Goal: Task Accomplishment & Management: Use online tool/utility

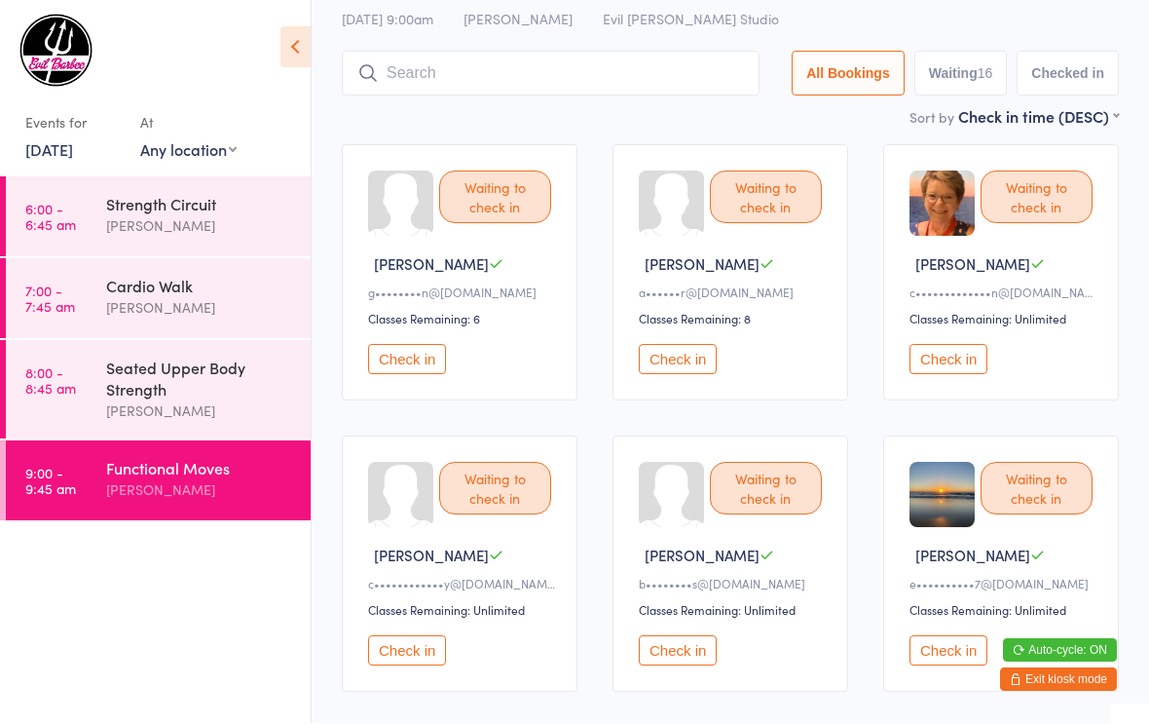
scroll to position [88, 0]
click at [424, 665] on button "Check in" at bounding box center [407, 650] width 78 height 30
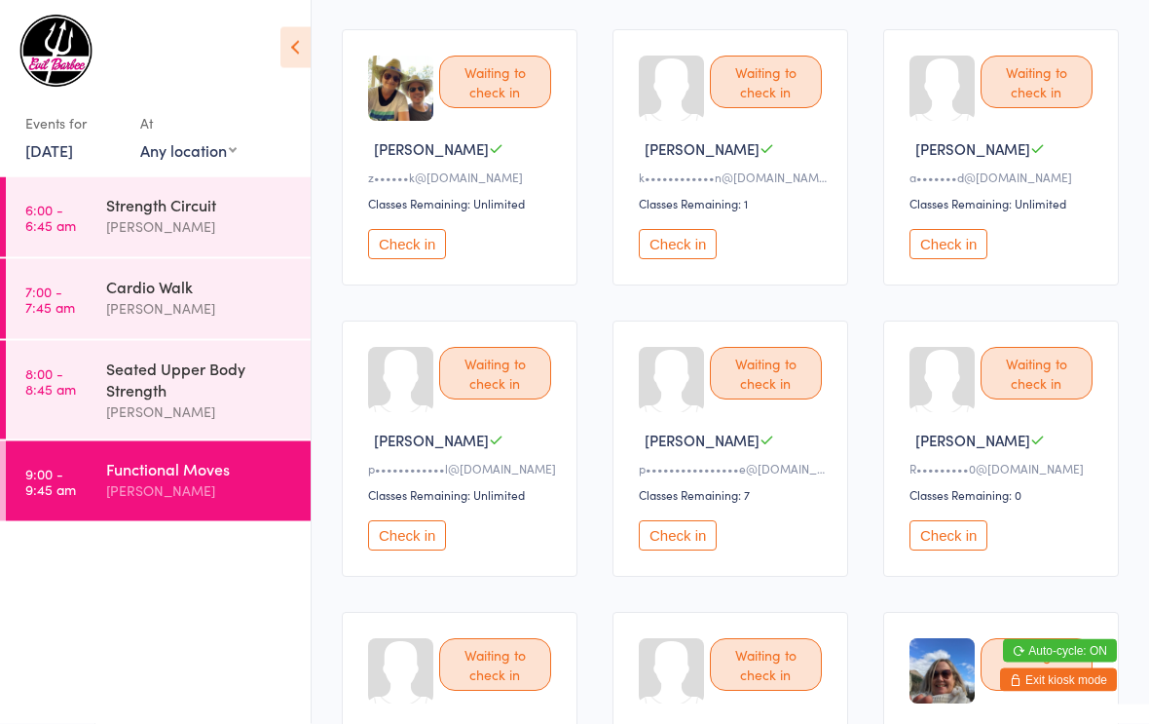
scroll to position [781, 0]
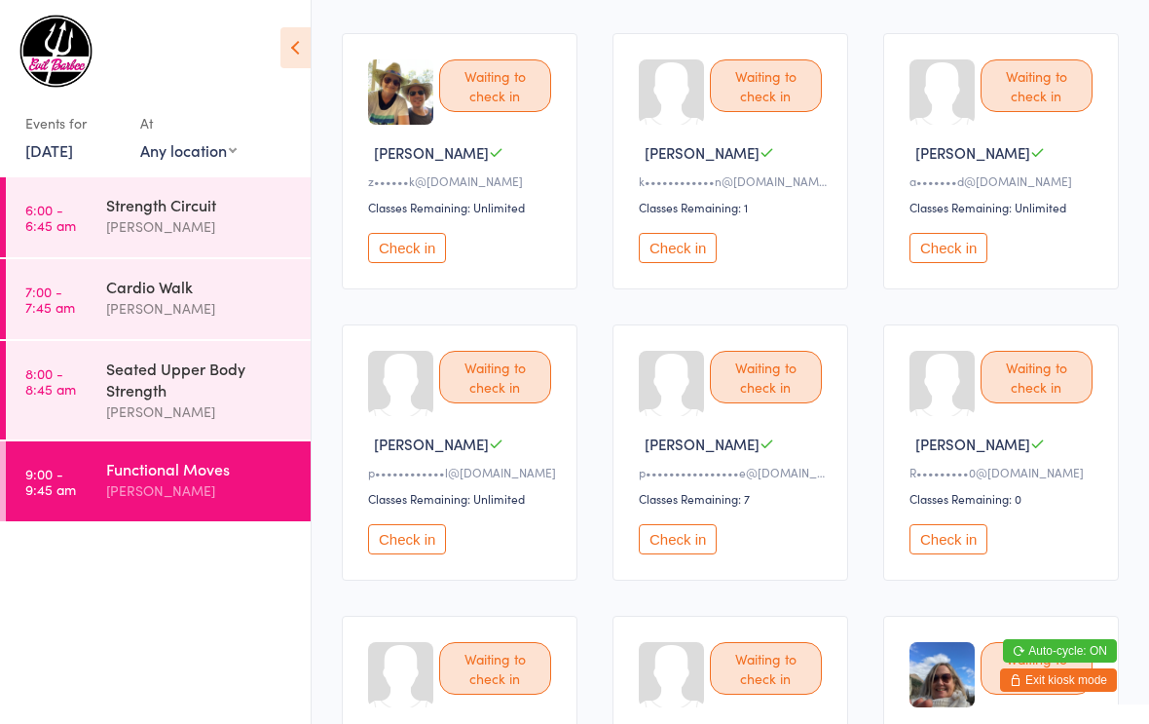
click at [970, 554] on button "Check in" at bounding box center [949, 539] width 78 height 30
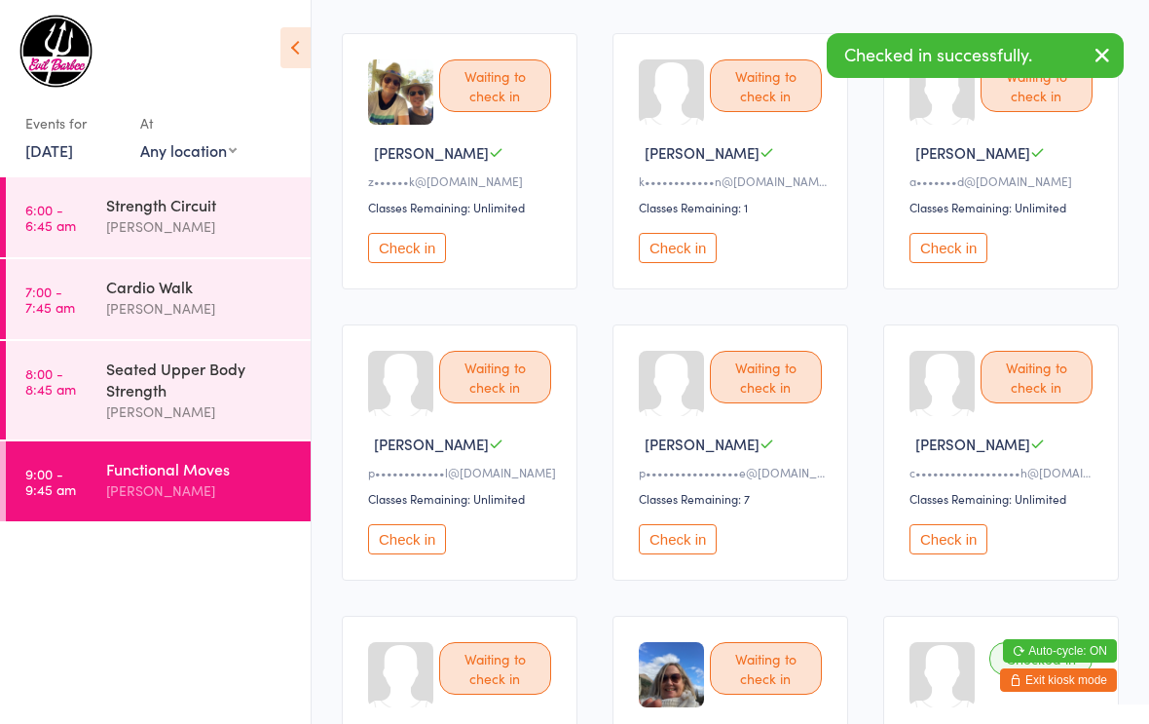
click at [661, 551] on button "Check in" at bounding box center [678, 539] width 78 height 30
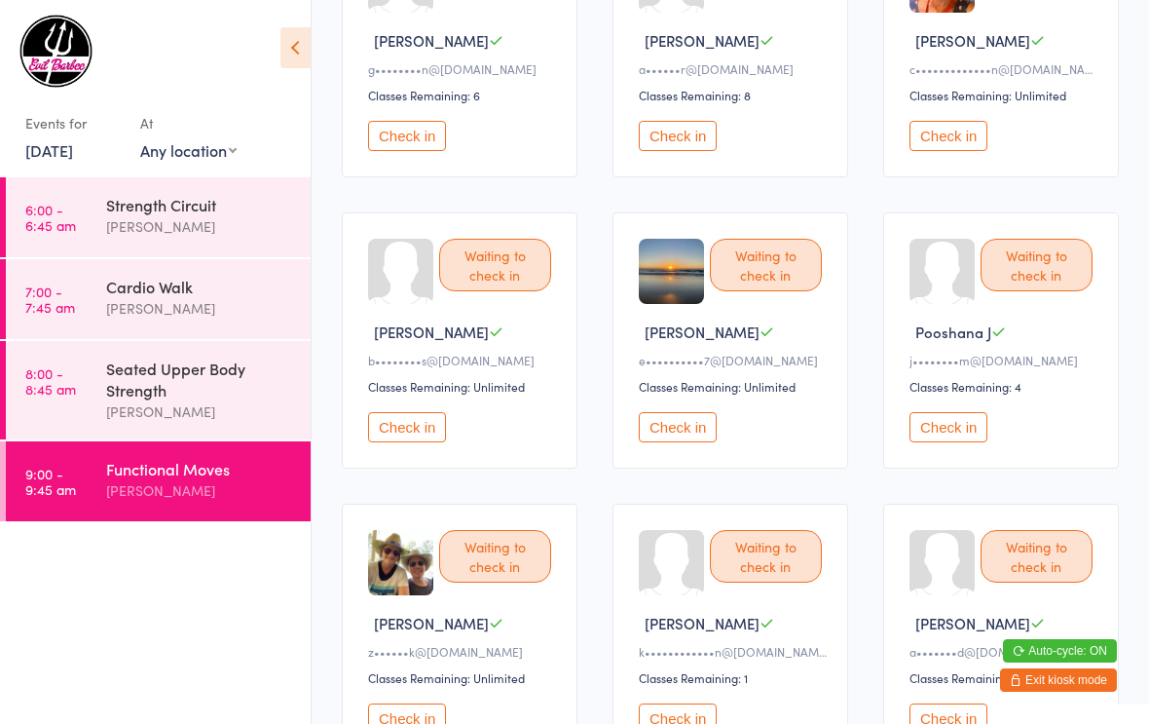
scroll to position [313, 0]
click at [675, 436] on button "Check in" at bounding box center [678, 425] width 78 height 30
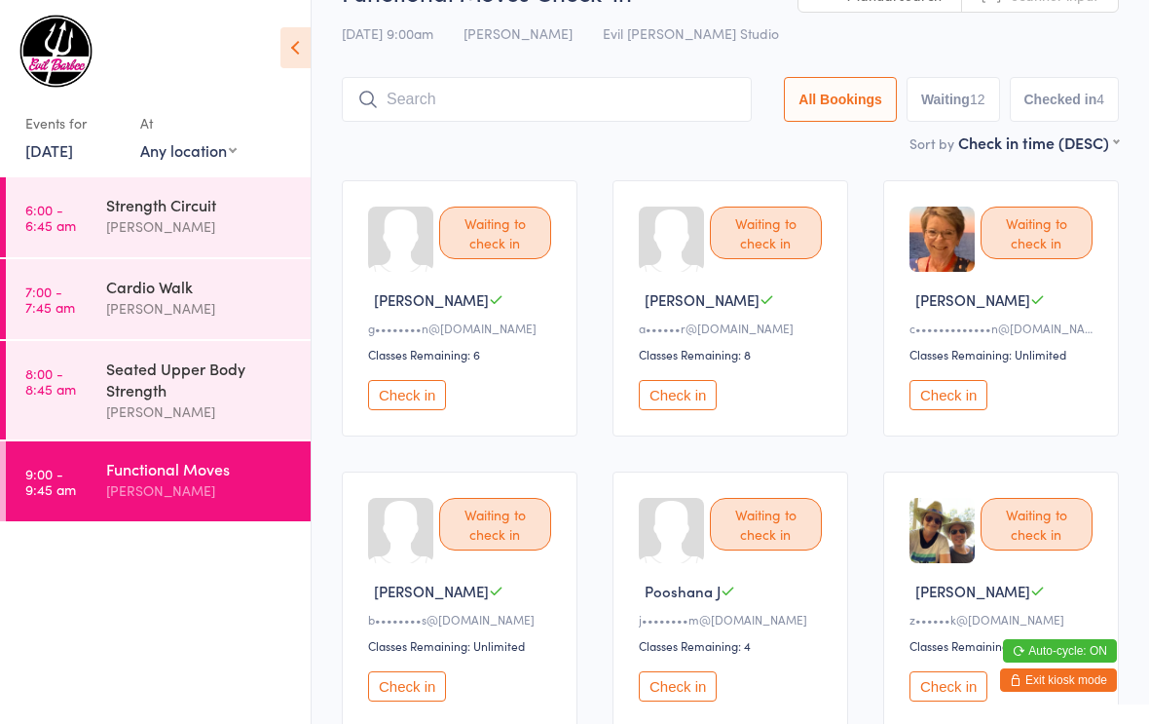
scroll to position [0, 0]
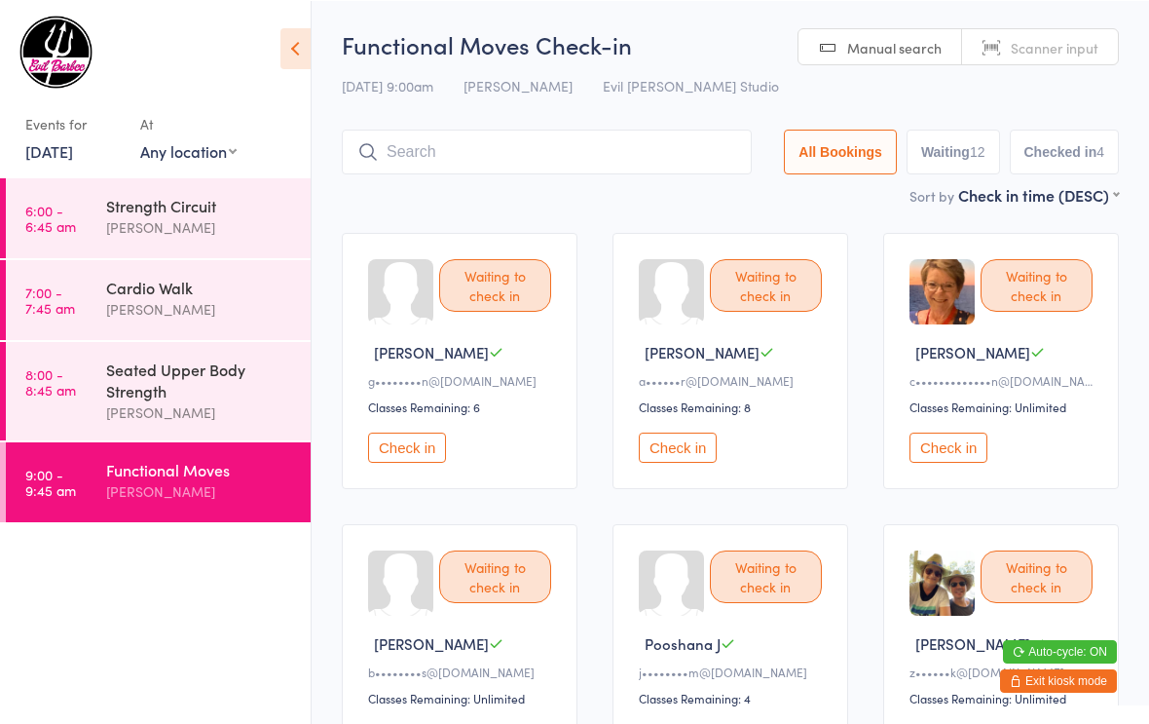
click at [938, 458] on button "Check in" at bounding box center [949, 446] width 78 height 30
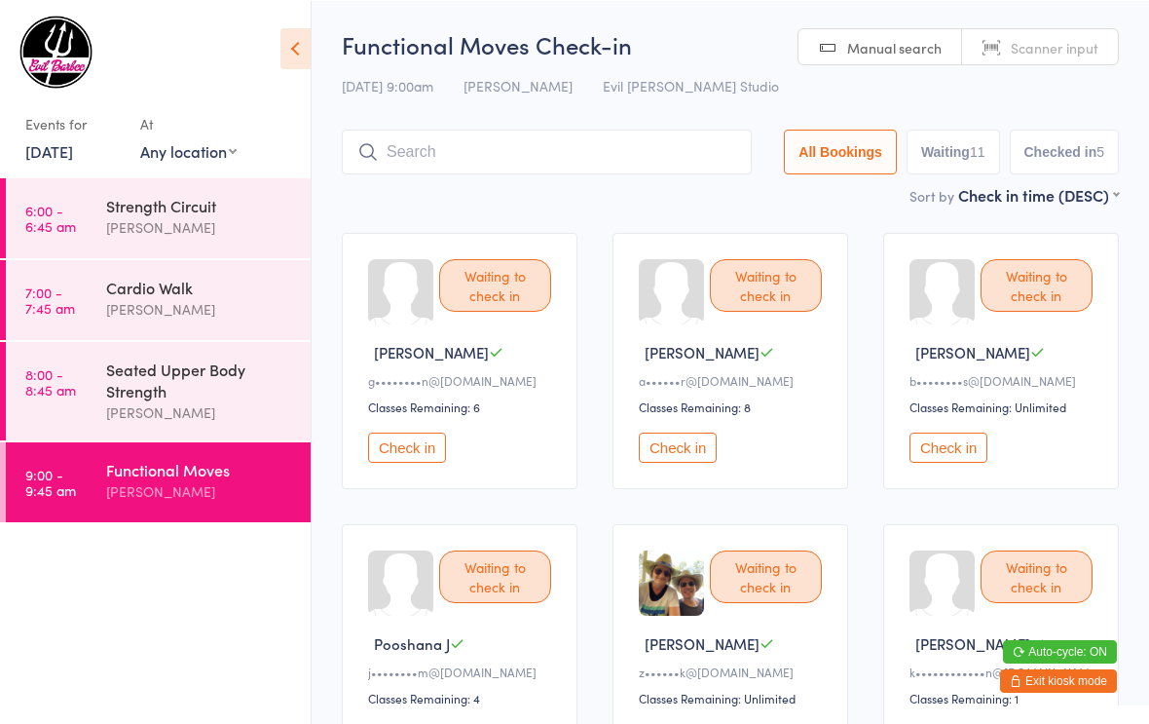
click at [950, 456] on button "Check in" at bounding box center [949, 446] width 78 height 30
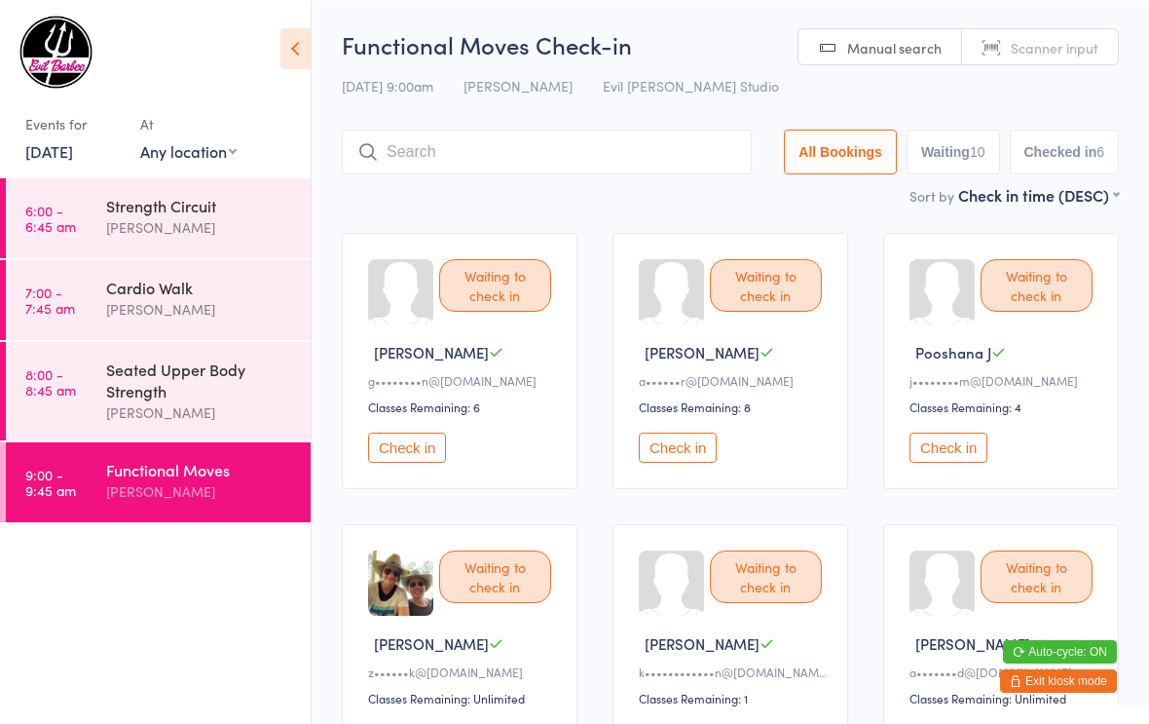
click at [406, 447] on button "Check in" at bounding box center [407, 446] width 78 height 30
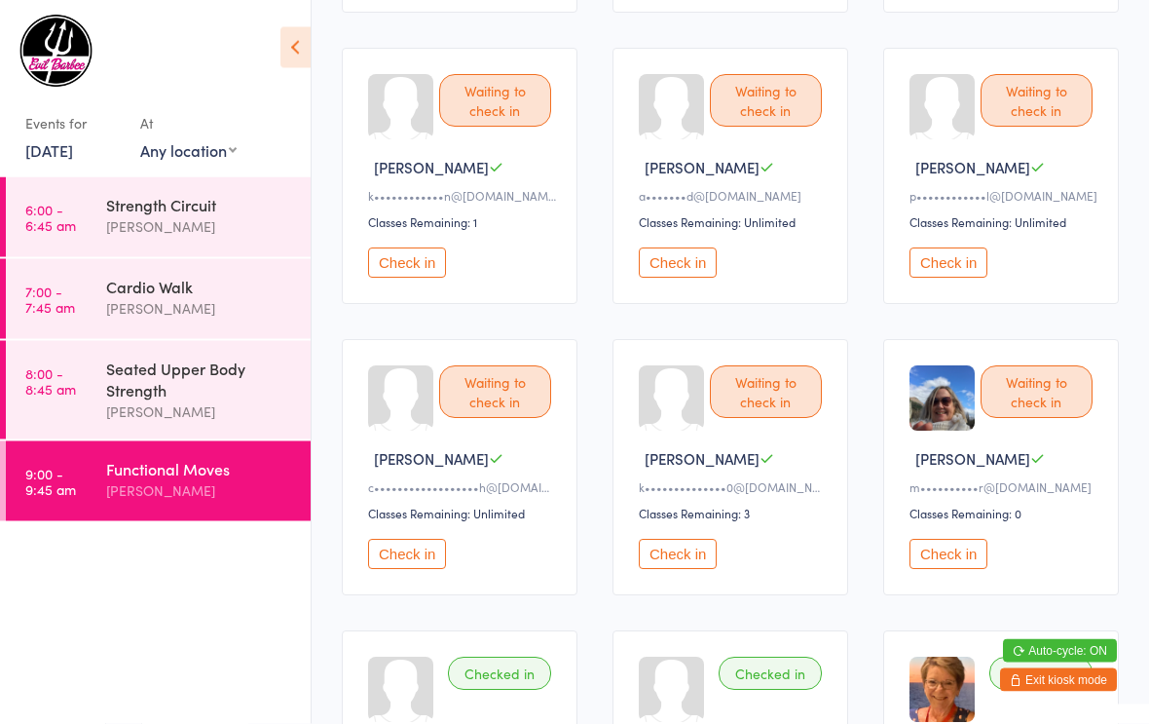
scroll to position [475, 0]
click at [674, 569] on button "Check in" at bounding box center [678, 554] width 78 height 30
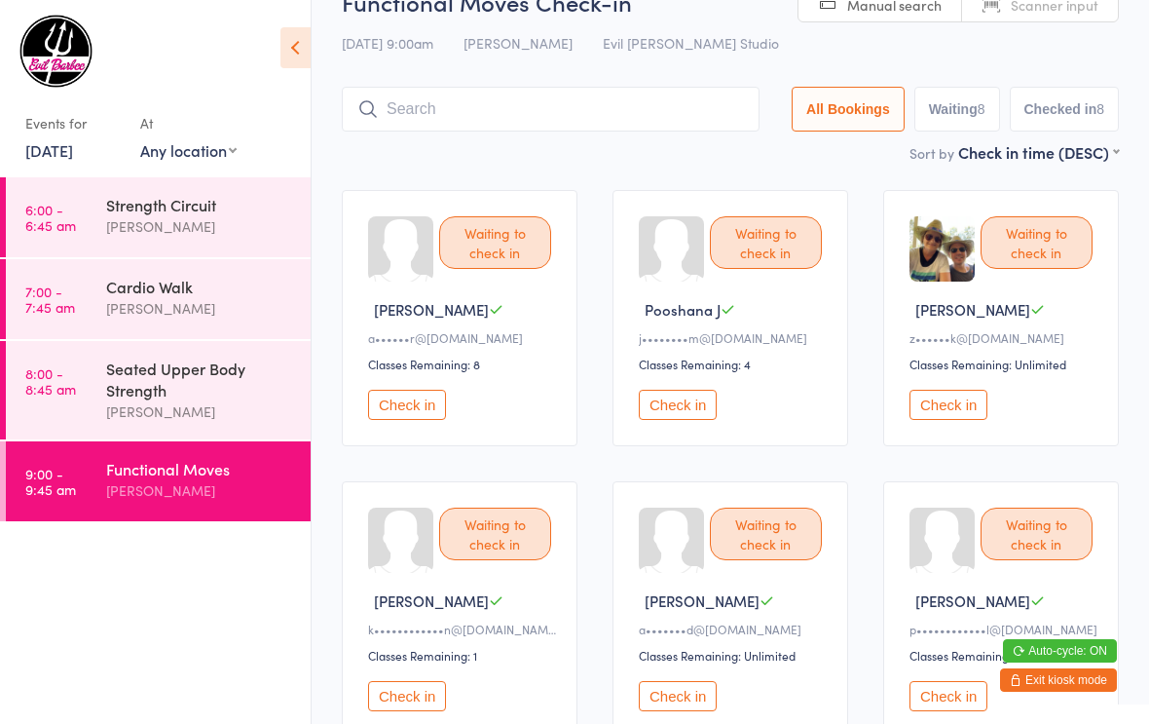
scroll to position [0, 0]
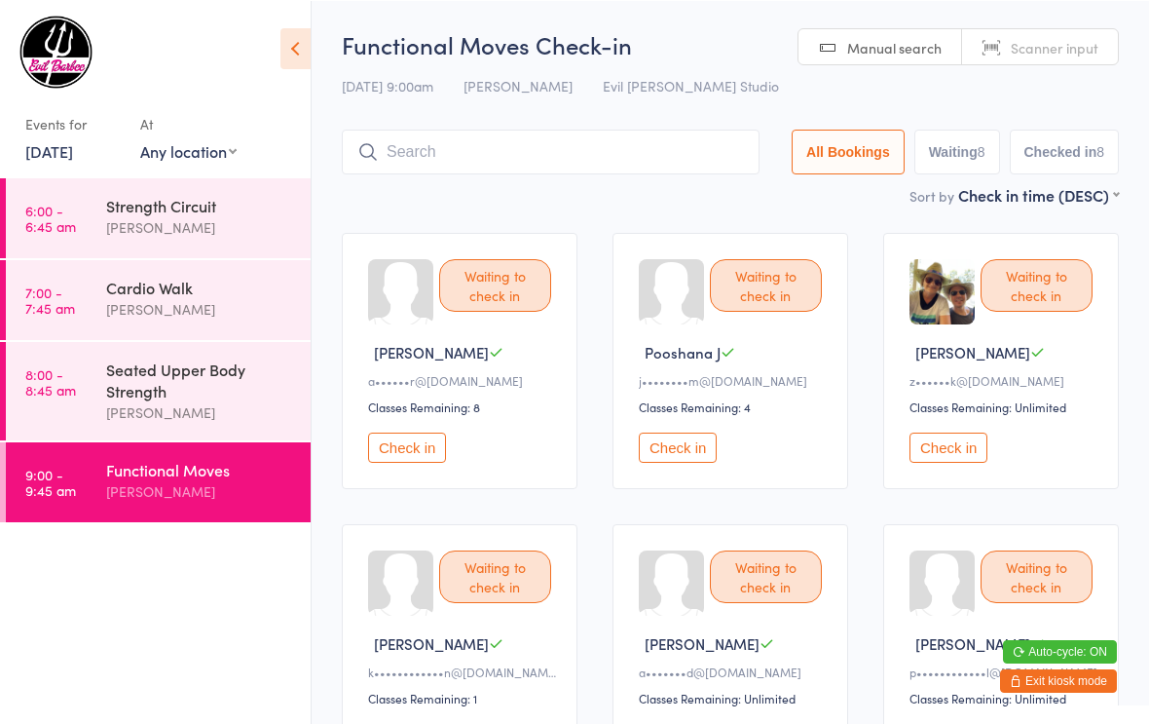
click at [684, 462] on button "Check in" at bounding box center [678, 446] width 78 height 30
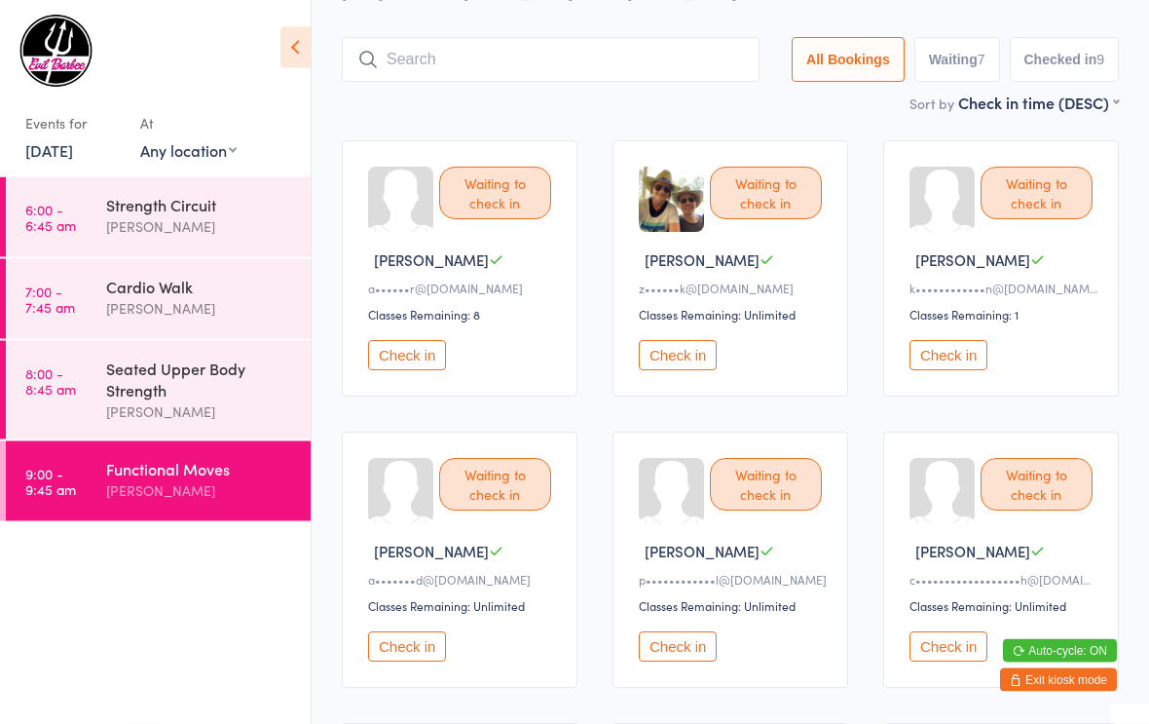
scroll to position [96, 0]
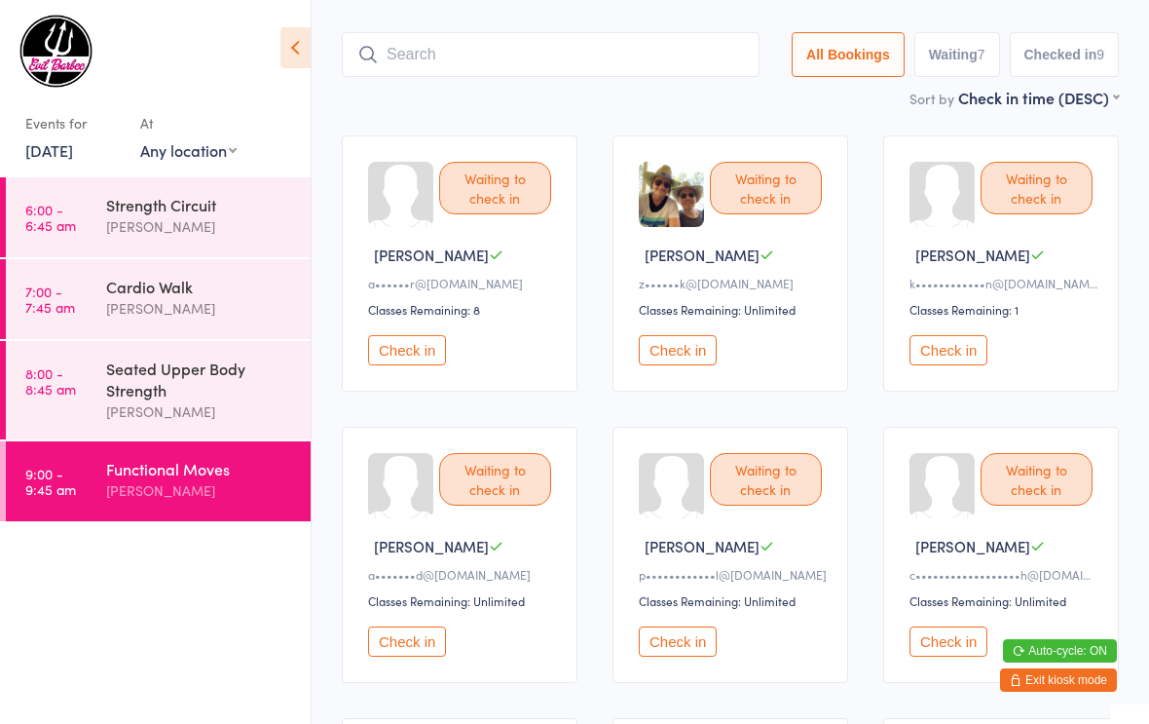
click at [425, 653] on button "Check in" at bounding box center [407, 641] width 78 height 30
click at [674, 365] on button "Check in" at bounding box center [678, 350] width 78 height 30
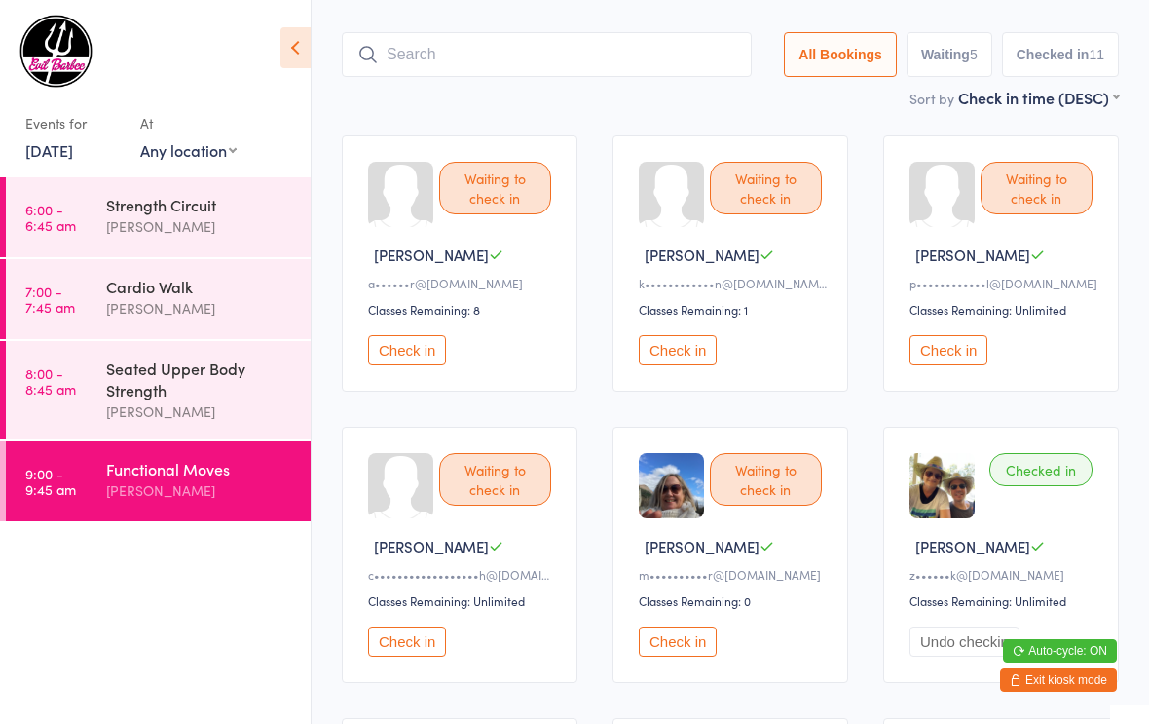
click at [404, 363] on button "Check in" at bounding box center [407, 350] width 78 height 30
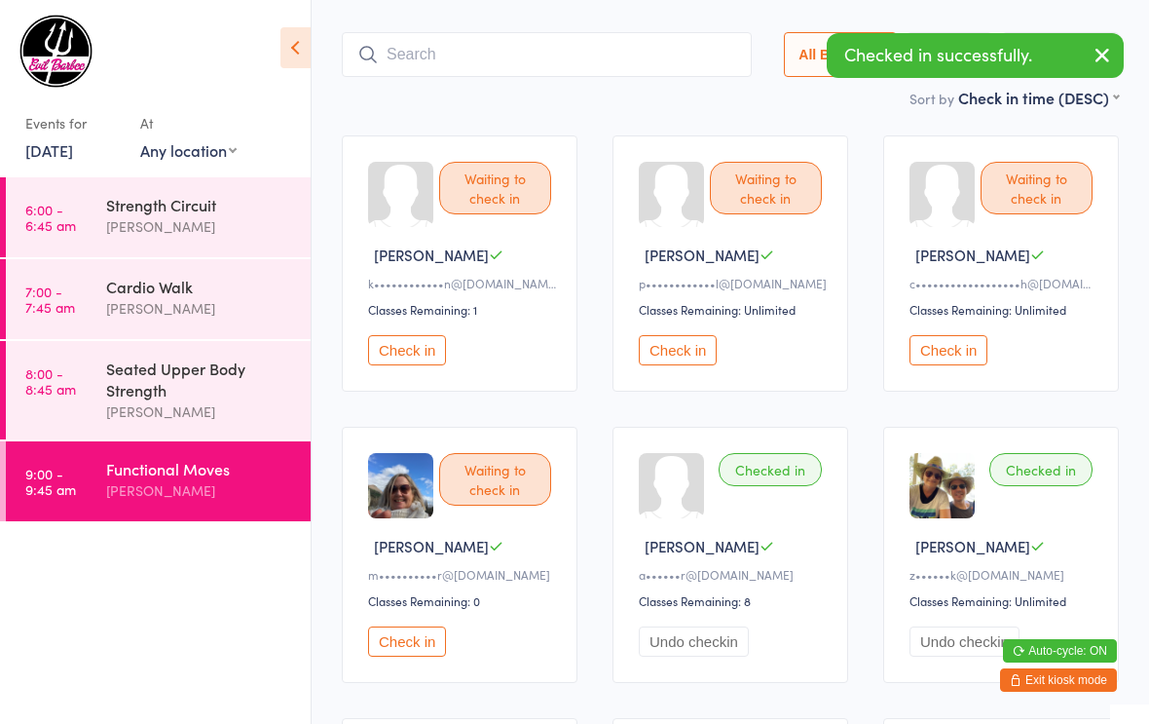
scroll to position [99, 0]
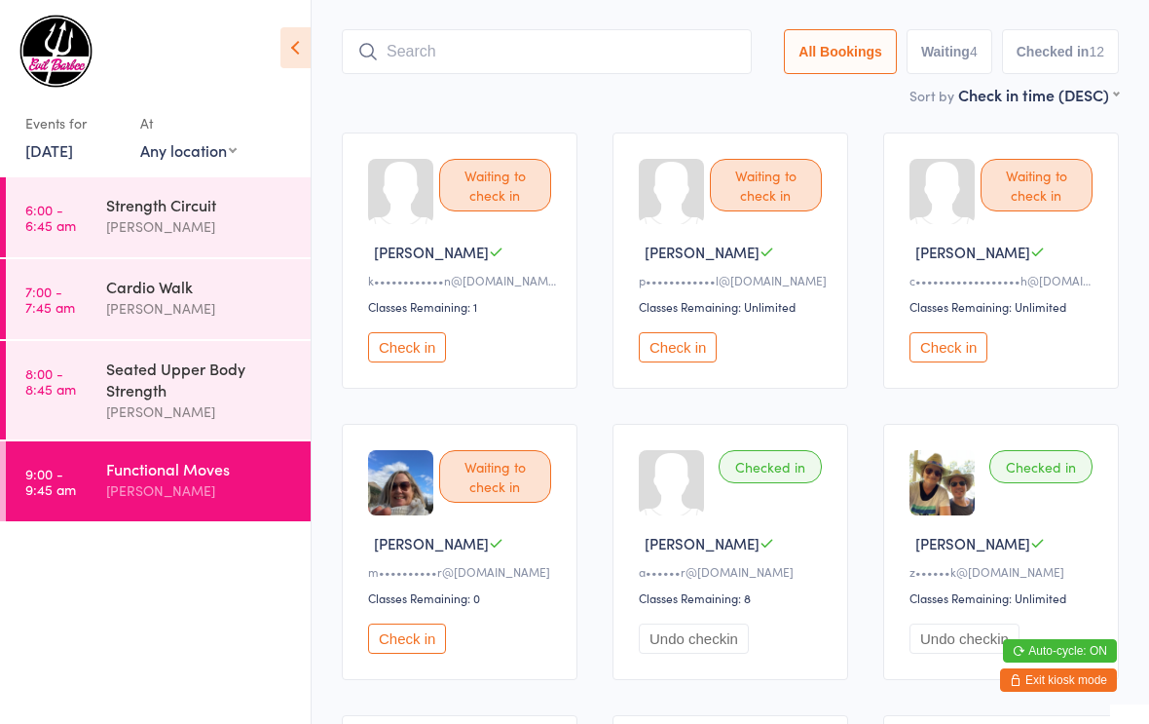
click at [393, 651] on button "Check in" at bounding box center [407, 638] width 78 height 30
